Goal: Task Accomplishment & Management: Manage account settings

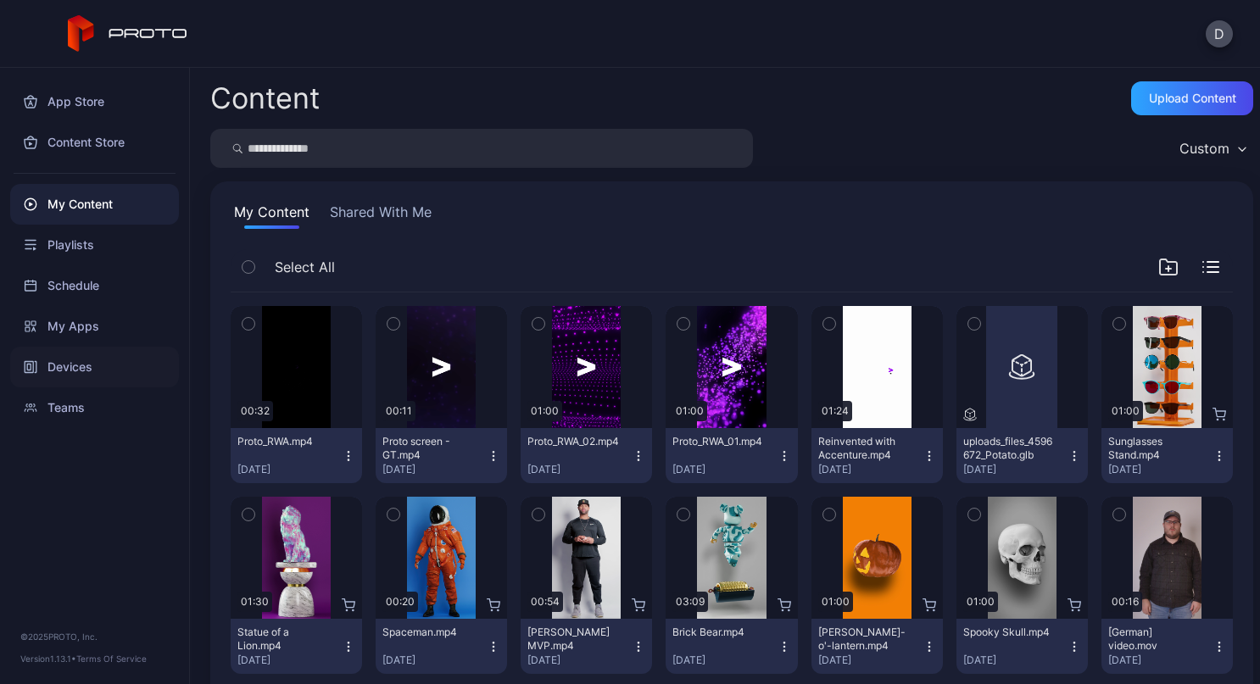
click at [92, 351] on div "Devices" at bounding box center [94, 367] width 169 height 41
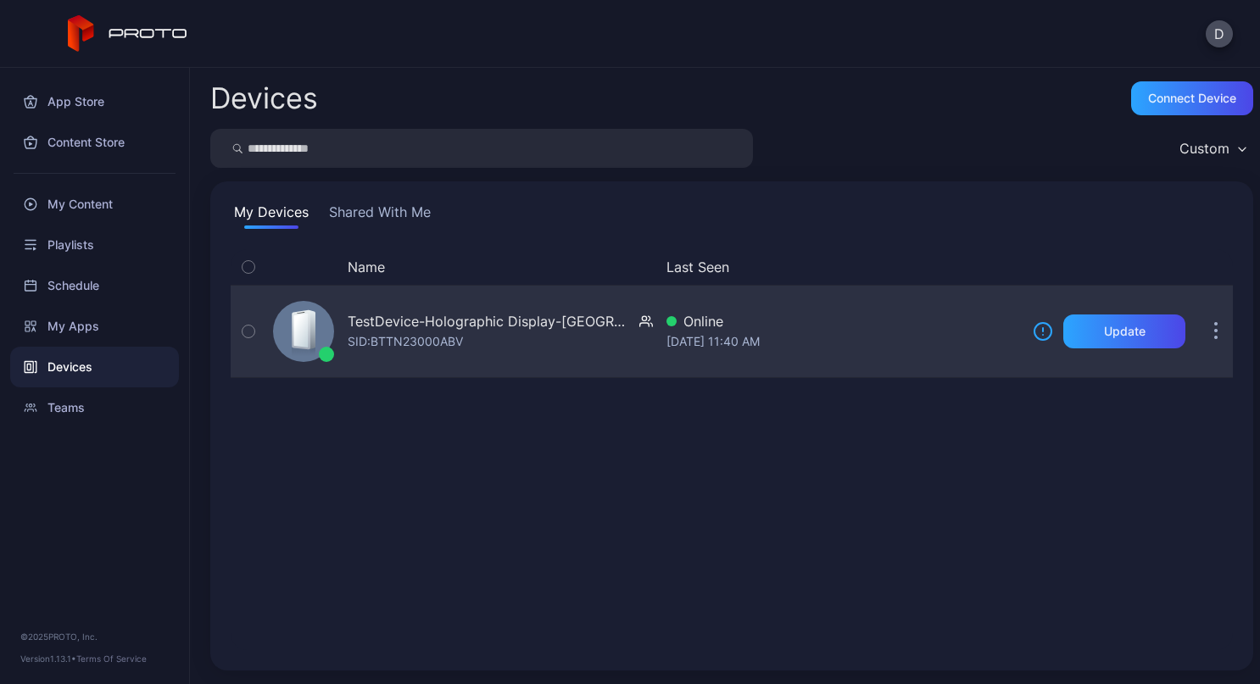
drag, startPoint x: 87, startPoint y: 353, endPoint x: 566, endPoint y: 312, distance: 480.9
click at [566, 312] on div "TestDevice-Holographic Display-[GEOGRAPHIC_DATA]-500West-Showcase" at bounding box center [490, 321] width 285 height 20
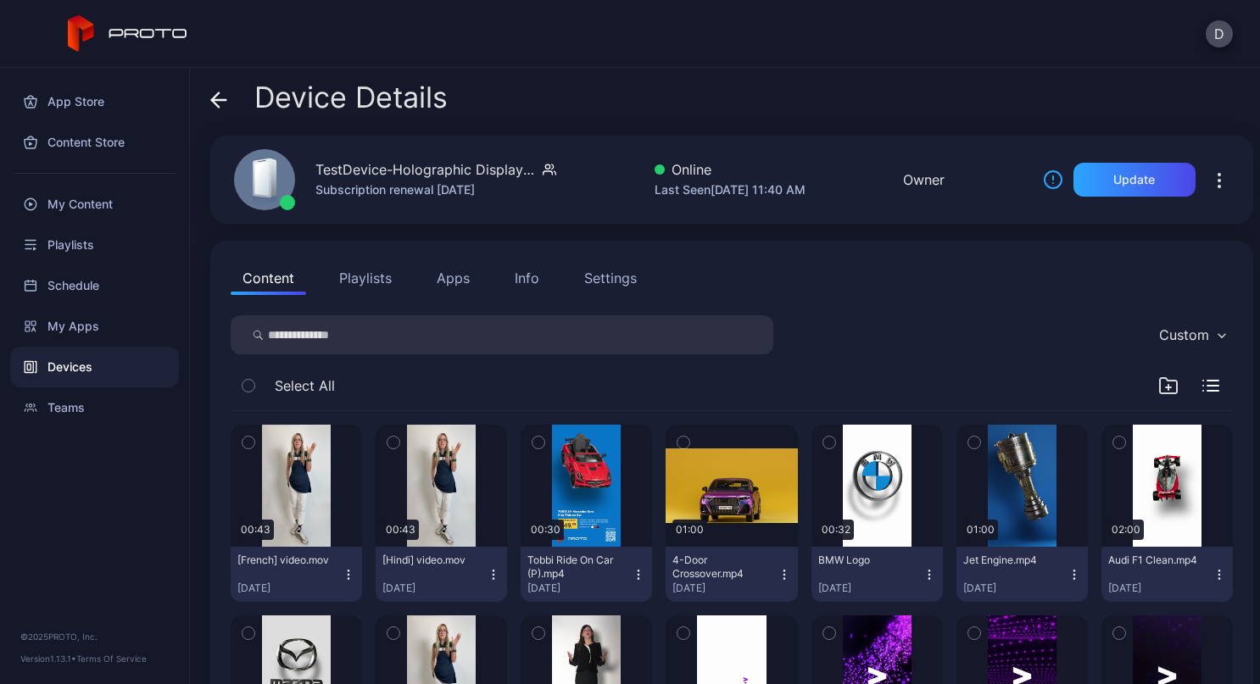
click at [584, 271] on div "Settings" at bounding box center [610, 278] width 53 height 20
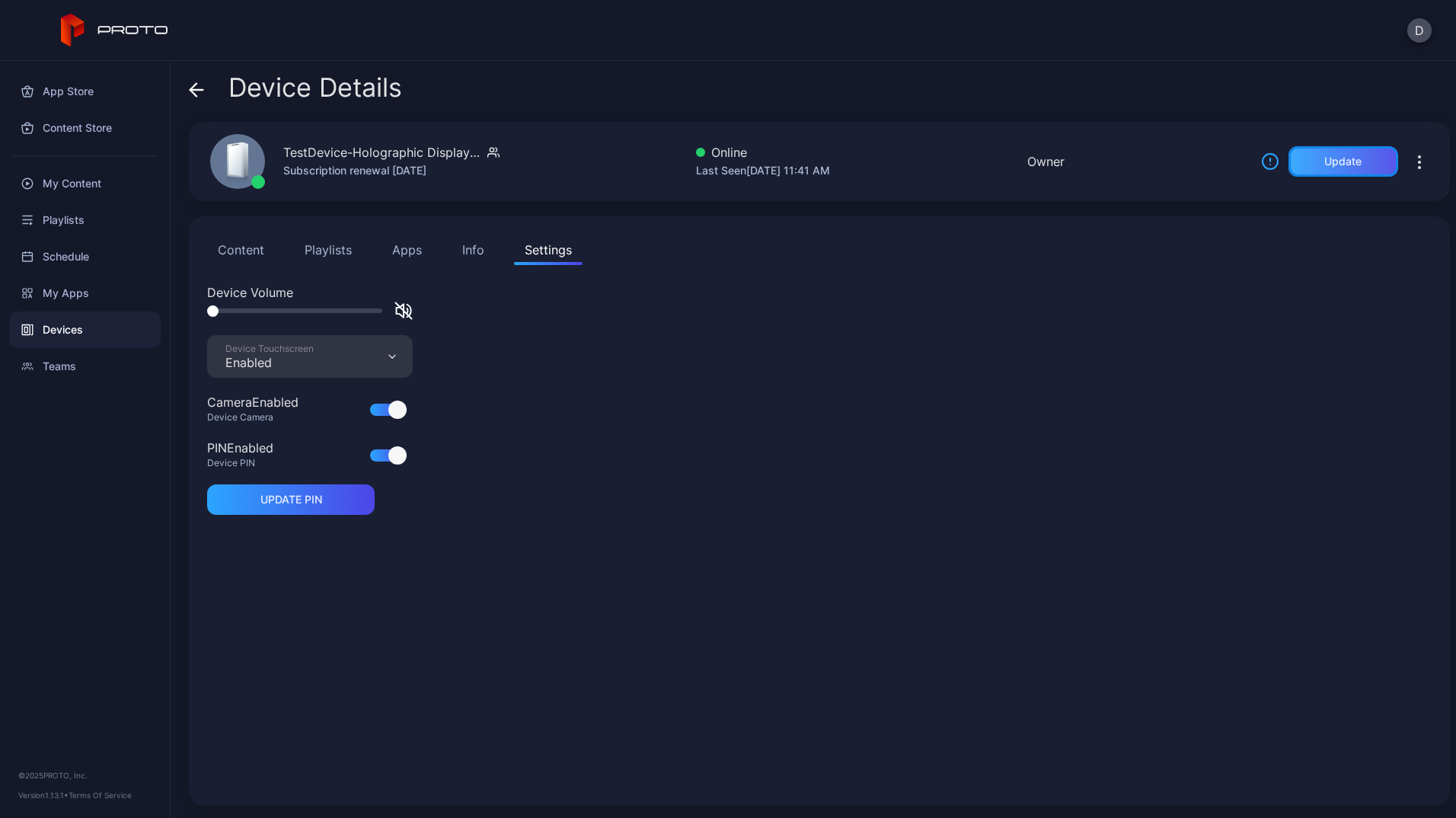
click at [1131, 164] on div "Update" at bounding box center [1344, 162] width 38 height 13
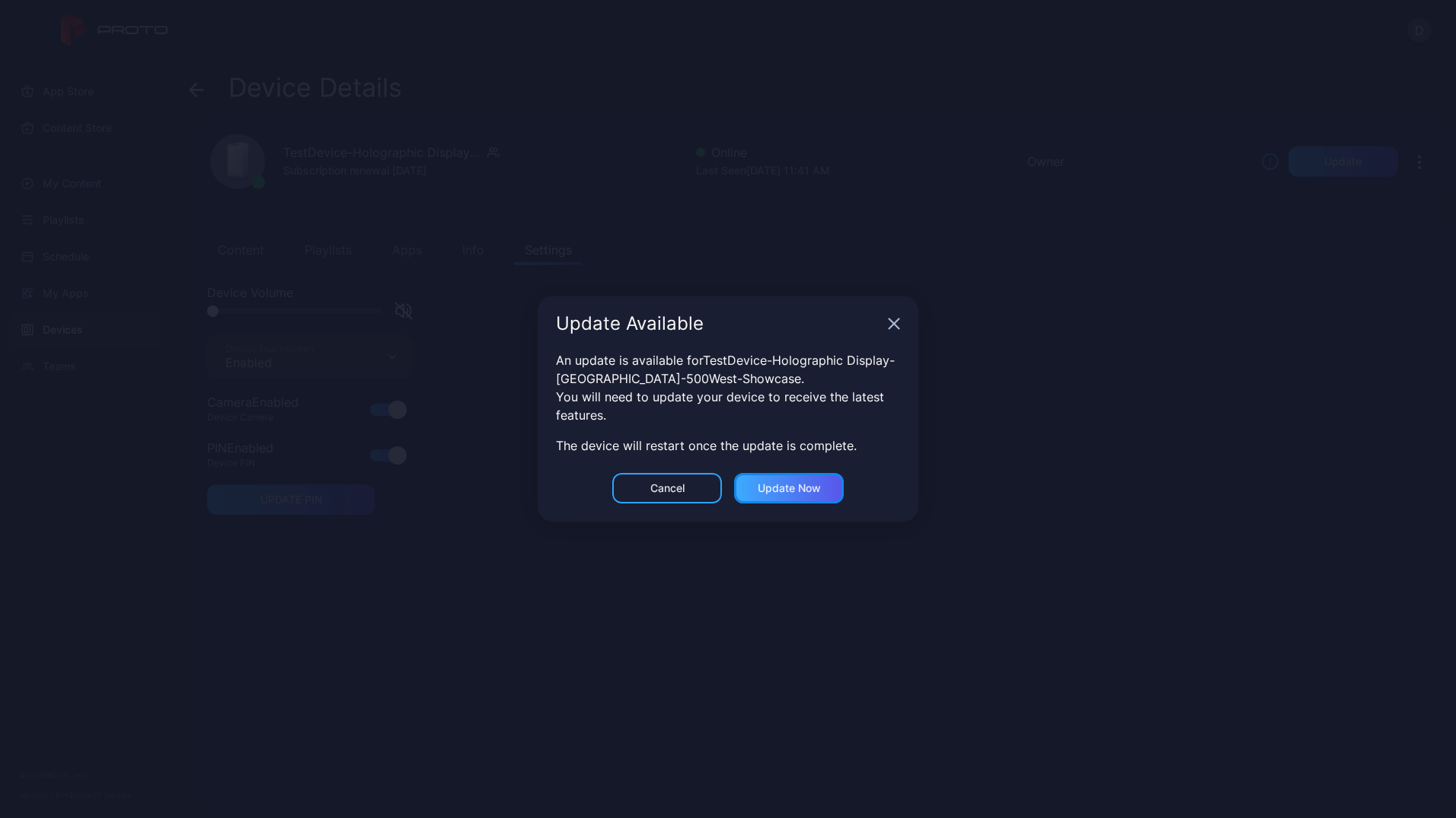
click at [811, 479] on div "Update now" at bounding box center [790, 488] width 110 height 31
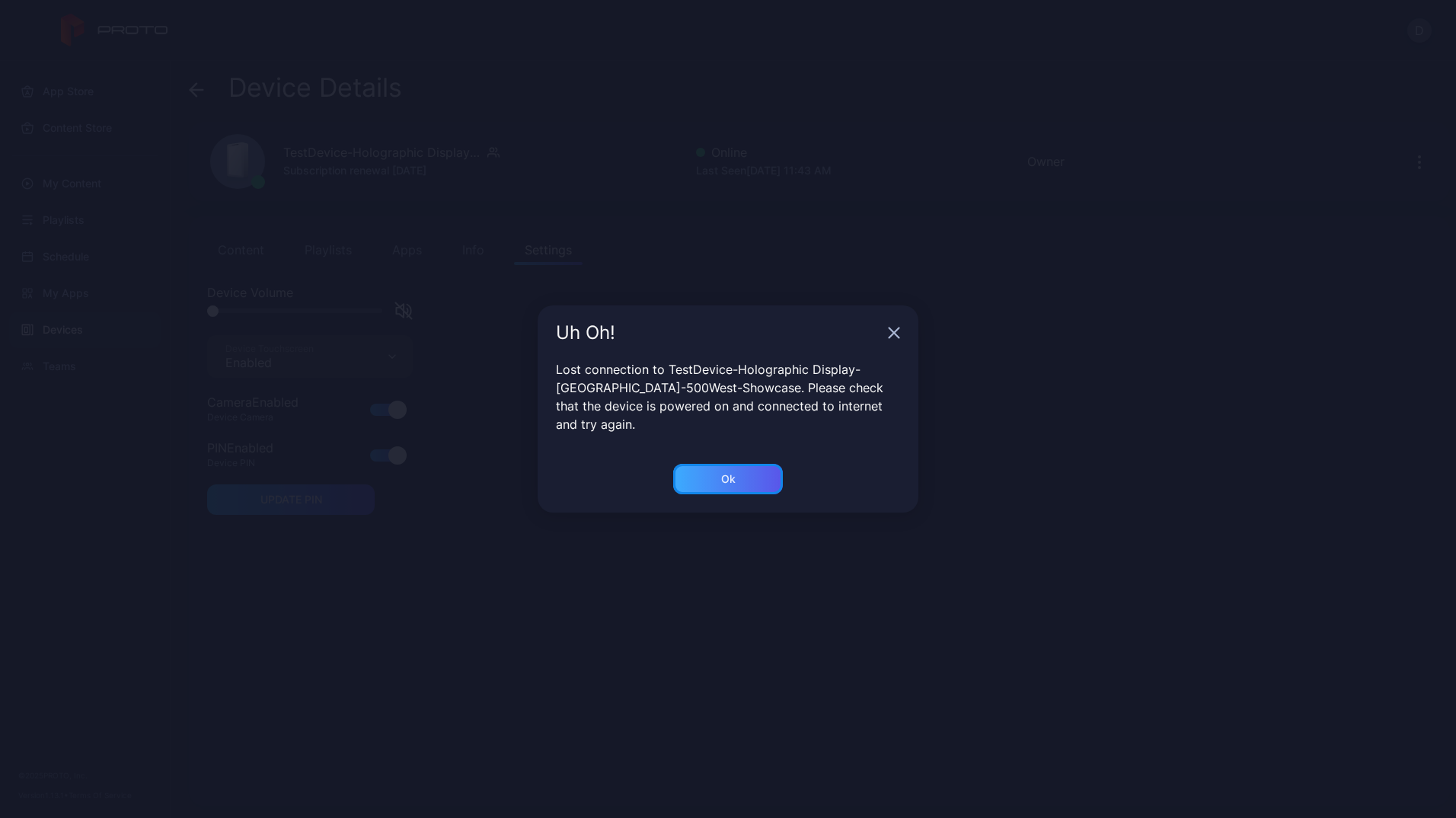
click at [700, 468] on div "Ok" at bounding box center [728, 479] width 110 height 31
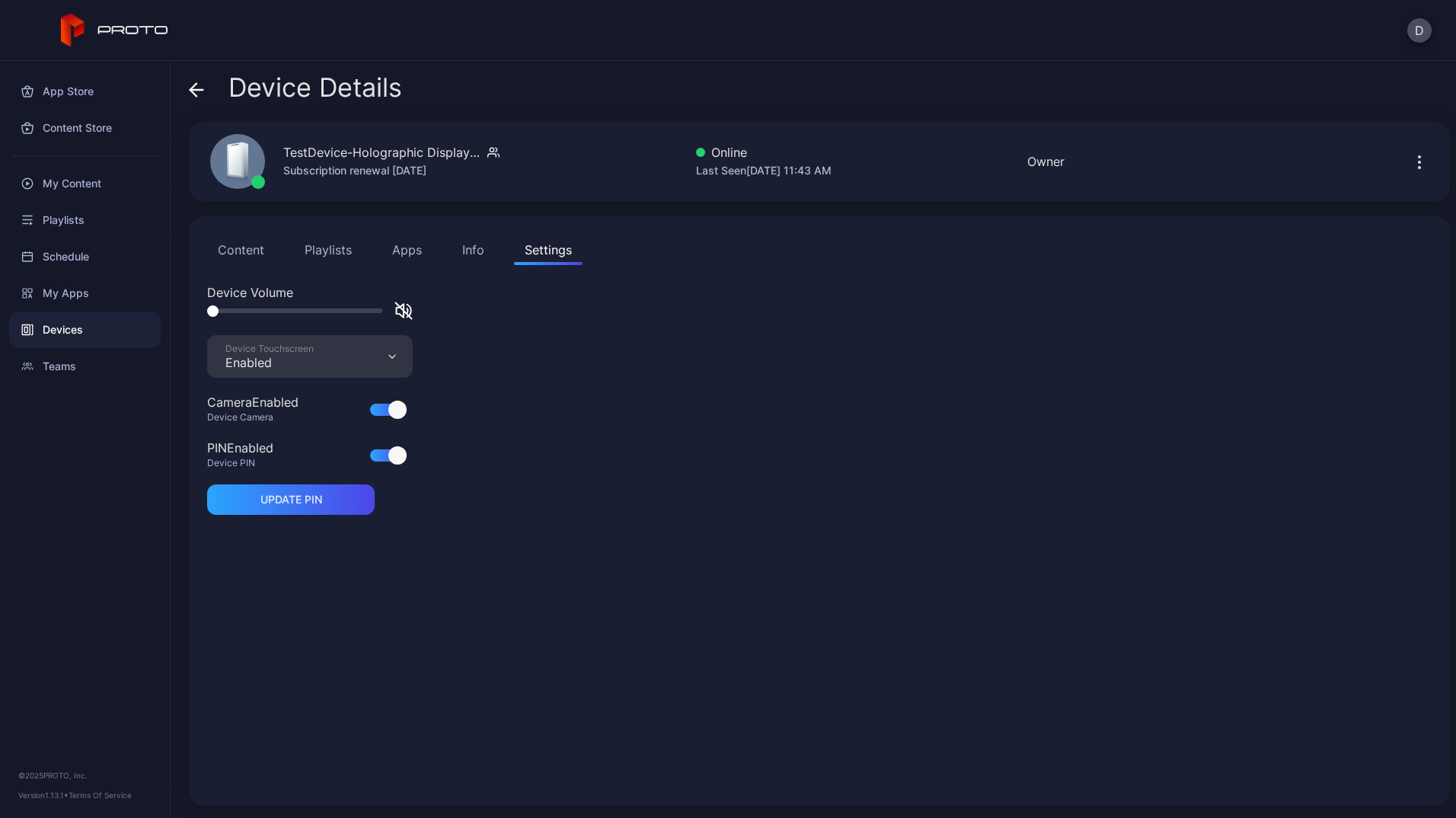
drag, startPoint x: 700, startPoint y: 468, endPoint x: 597, endPoint y: 397, distance: 125.1
click at [597, 397] on div "Device Volume Device Touchscreen Enabled Camera Enabled Device Camera PIN Enabl…" at bounding box center [820, 534] width 1225 height 504
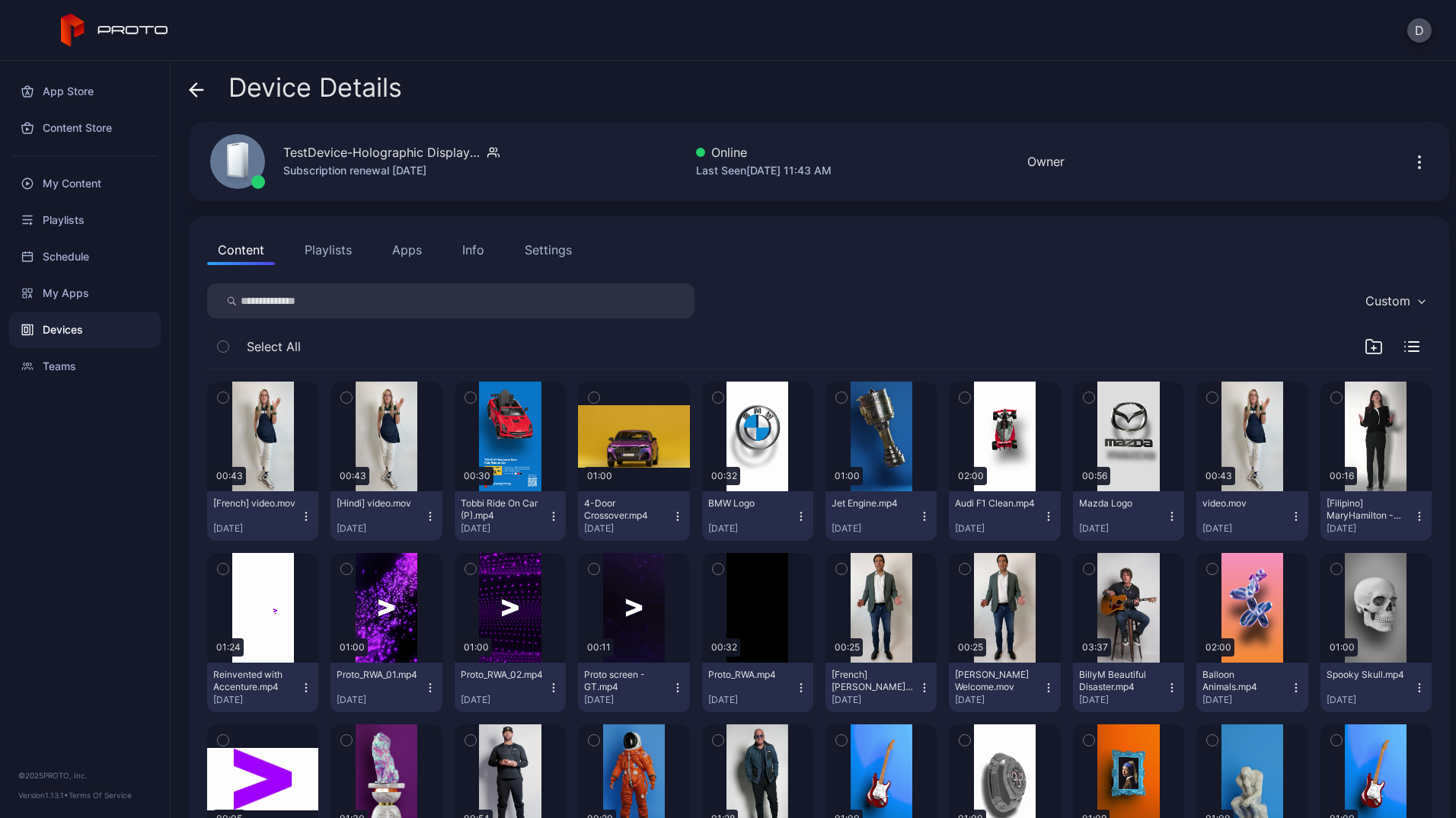
click at [1411, 161] on icon "button" at bounding box center [1420, 162] width 18 height 18
click at [899, 286] on div "Custom" at bounding box center [820, 300] width 1225 height 35
click at [540, 239] on button "Settings" at bounding box center [548, 250] width 68 height 31
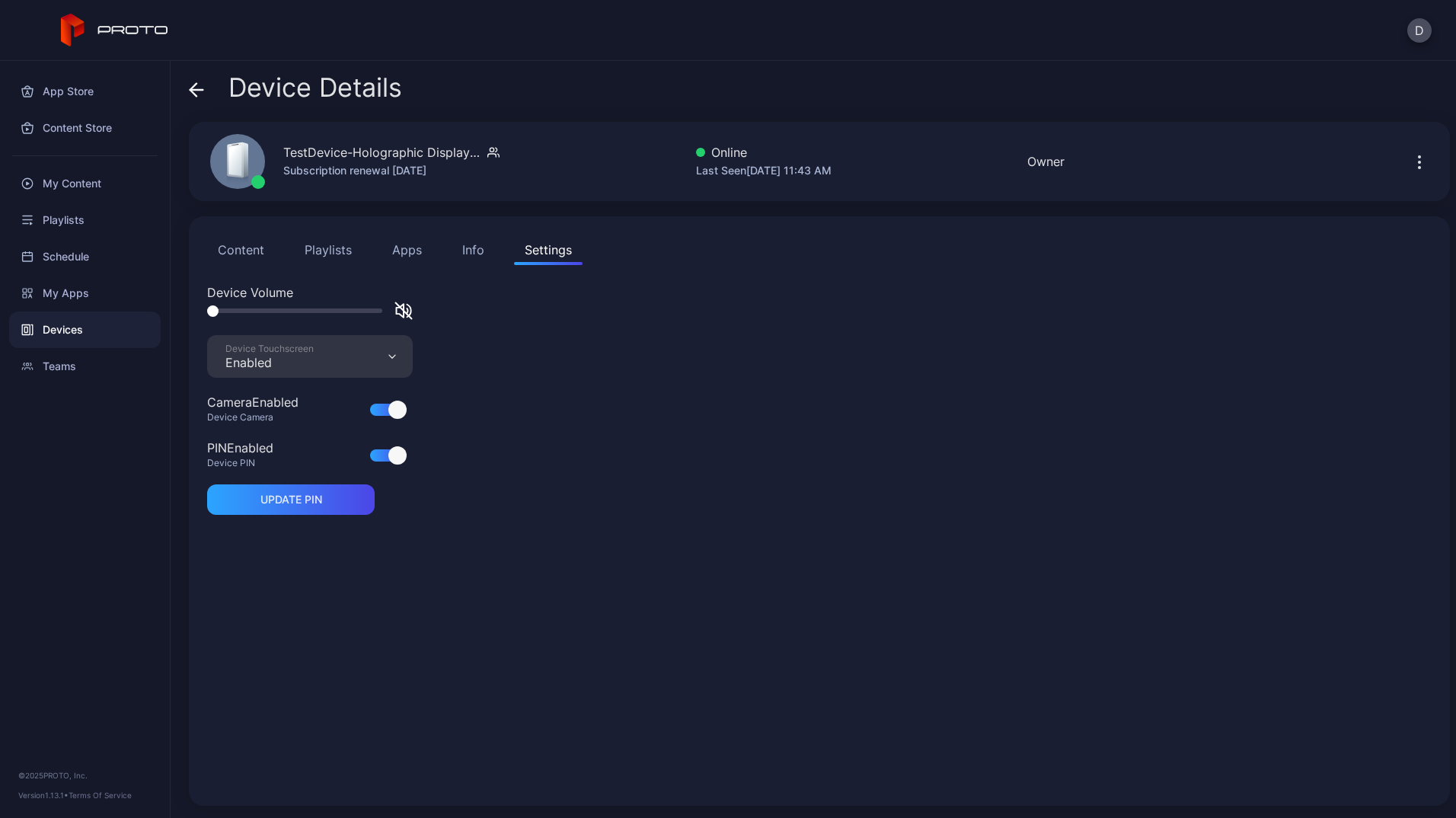
click at [454, 247] on button "Info" at bounding box center [473, 250] width 43 height 31
